Goal: Task Accomplishment & Management: Complete application form

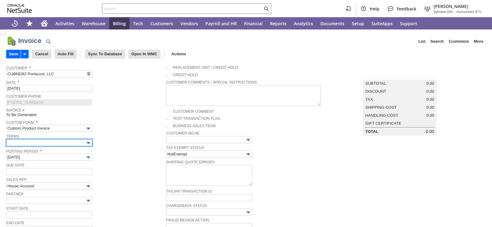
click at [75, 144] on input "text" at bounding box center [49, 142] width 86 height 7
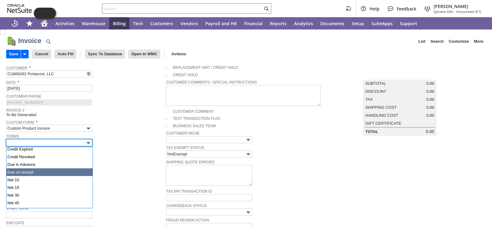
scroll to position [31, 0]
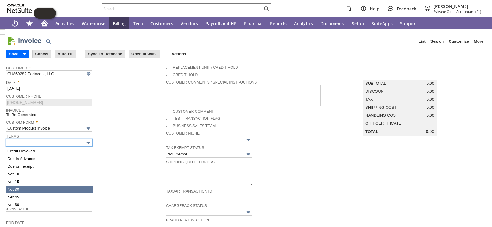
type input "Net 30"
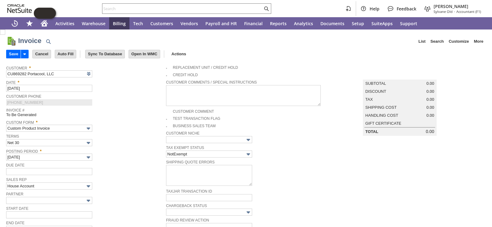
click at [115, 150] on span "Posting Period *" at bounding box center [84, 150] width 157 height 7
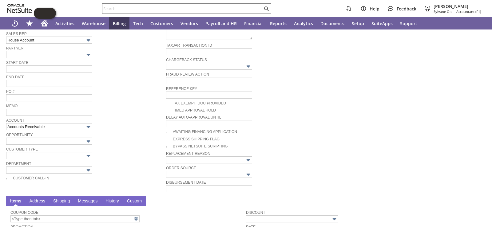
type input "[DATE]"
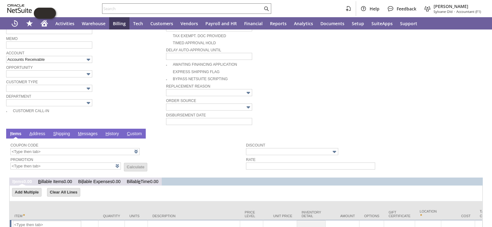
scroll to position [246, 0]
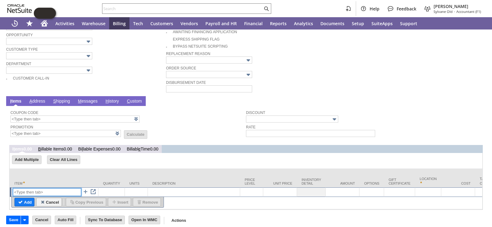
click at [45, 189] on input "text" at bounding box center [47, 193] width 68 height 8
type input "Marketing Co-op"
type textarea "Marketing"
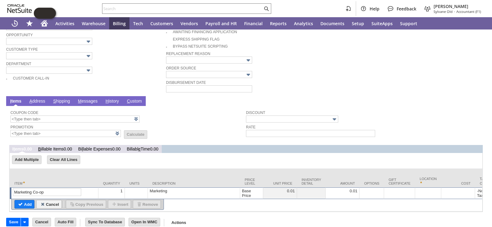
click at [117, 191] on td "1" at bounding box center [111, 194] width 26 height 12
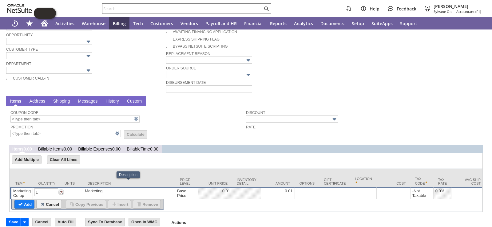
click at [114, 189] on div "Marketing" at bounding box center [129, 191] width 89 height 5
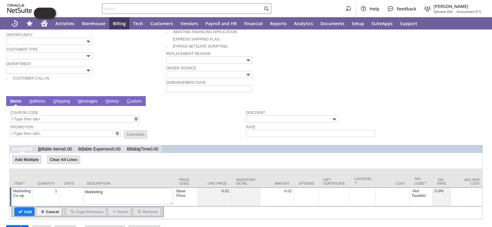
drag, startPoint x: 114, startPoint y: 187, endPoint x: 66, endPoint y: 186, distance: 48.3
click at [100, 189] on textarea "2025 - (1 of 3)" at bounding box center [128, 197] width 89 height 16
type textarea "2025 - (3 of 3)"
click at [181, 189] on div "Base Price" at bounding box center [186, 194] width 20 height 10
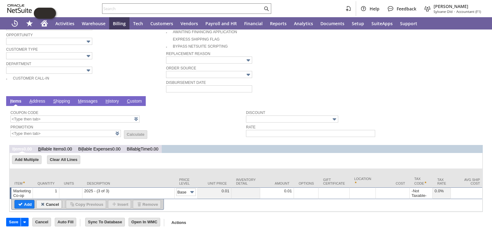
scroll to position [0, 9]
click at [190, 189] on img at bounding box center [192, 192] width 7 height 7
type input "Custom"
click at [271, 189] on div at bounding box center [277, 191] width 30 height 5
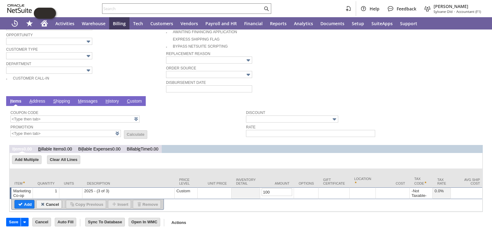
type input "1000"
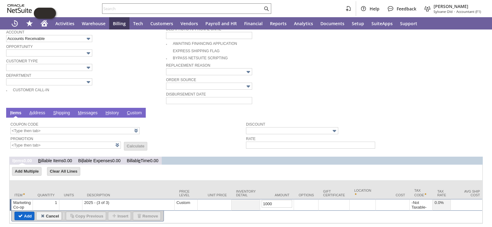
scroll to position [252, 0]
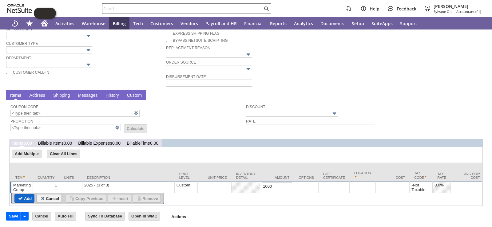
click at [22, 195] on input "Add" at bounding box center [24, 199] width 19 height 8
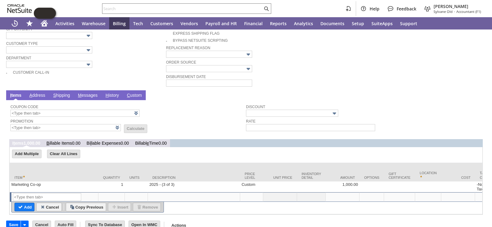
click at [310, 66] on td "Order Source" at bounding box center [246, 65] width 160 height 14
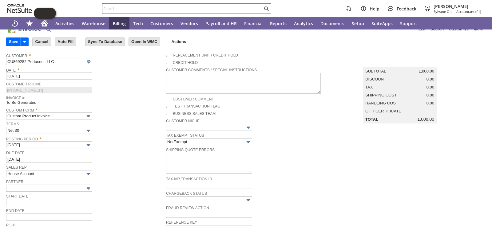
scroll to position [0, 0]
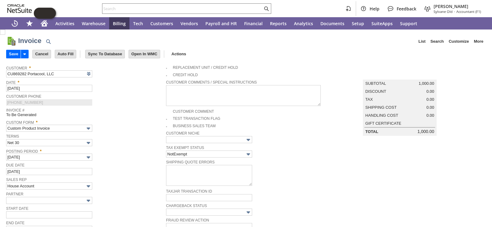
click at [13, 56] on input "Save" at bounding box center [13, 54] width 14 height 8
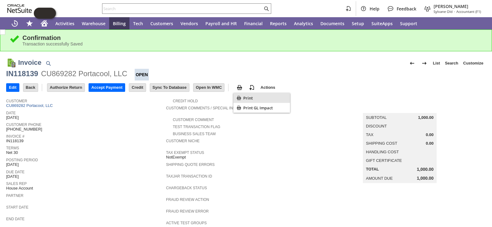
click at [241, 98] on icon "Print" at bounding box center [239, 98] width 4 height 4
click at [16, 85] on input "Edit" at bounding box center [12, 88] width 13 height 8
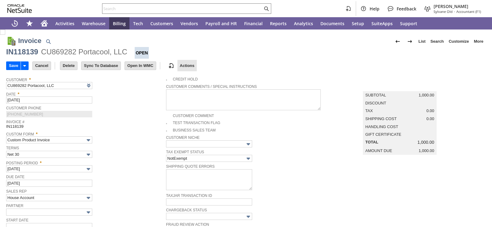
type input "Add"
type input "Copy Previous"
click at [69, 68] on input "Delete" at bounding box center [68, 66] width 17 height 8
